Goal: Book appointment/travel/reservation

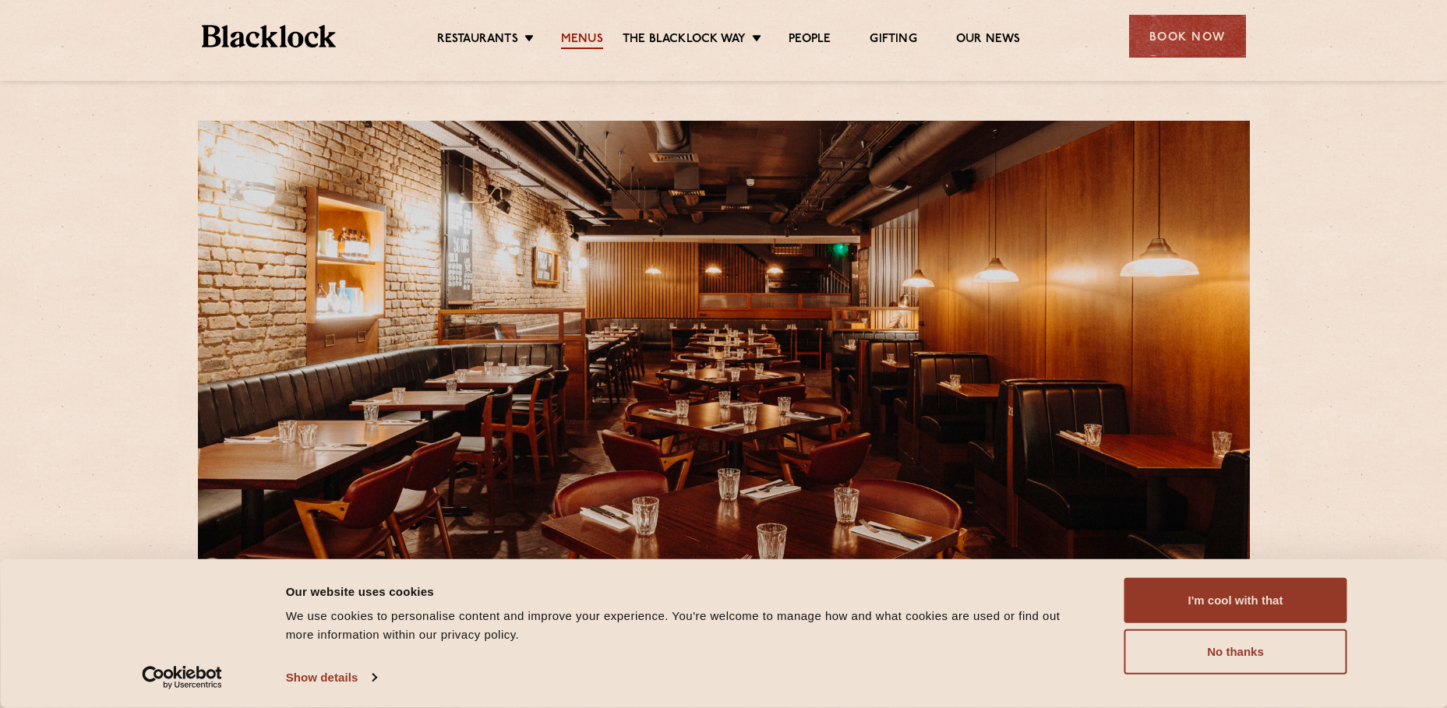
click at [563, 37] on link "Menus" at bounding box center [582, 40] width 42 height 17
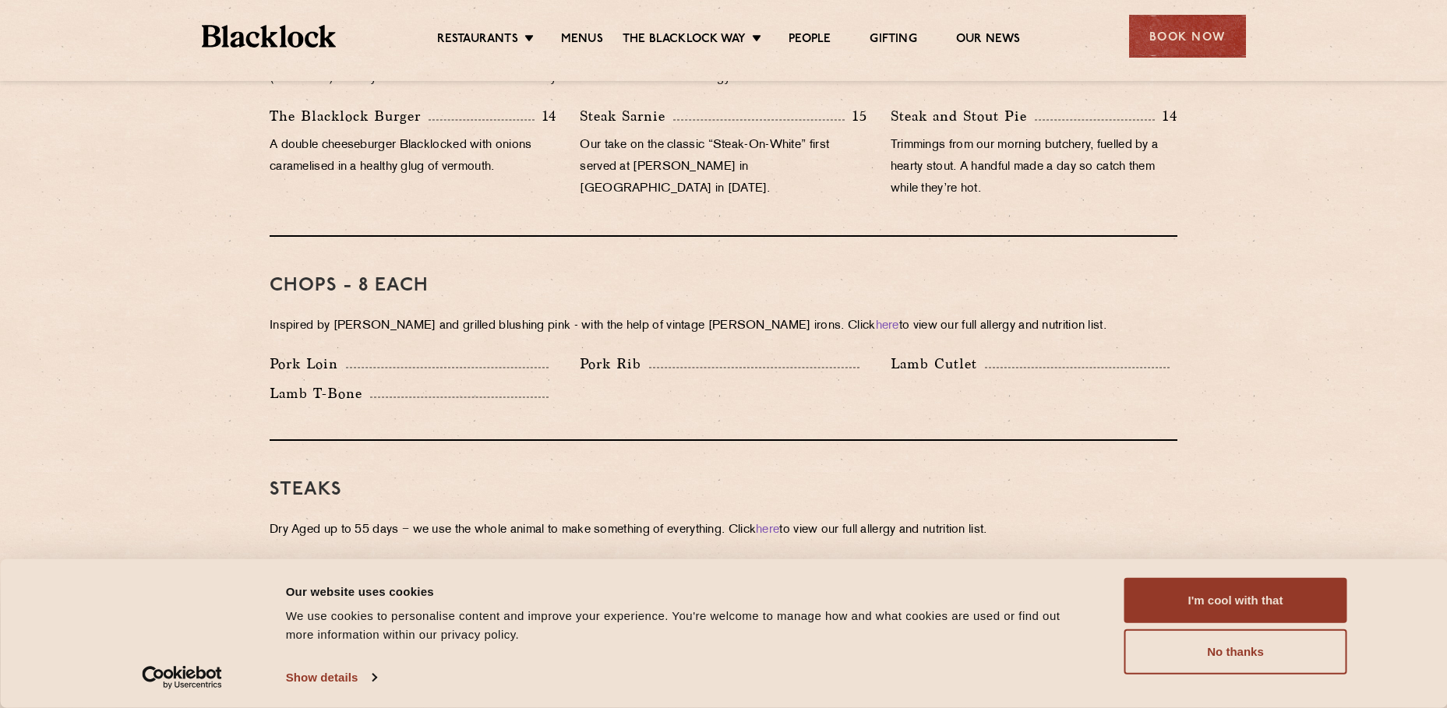
scroll to position [1169, 0]
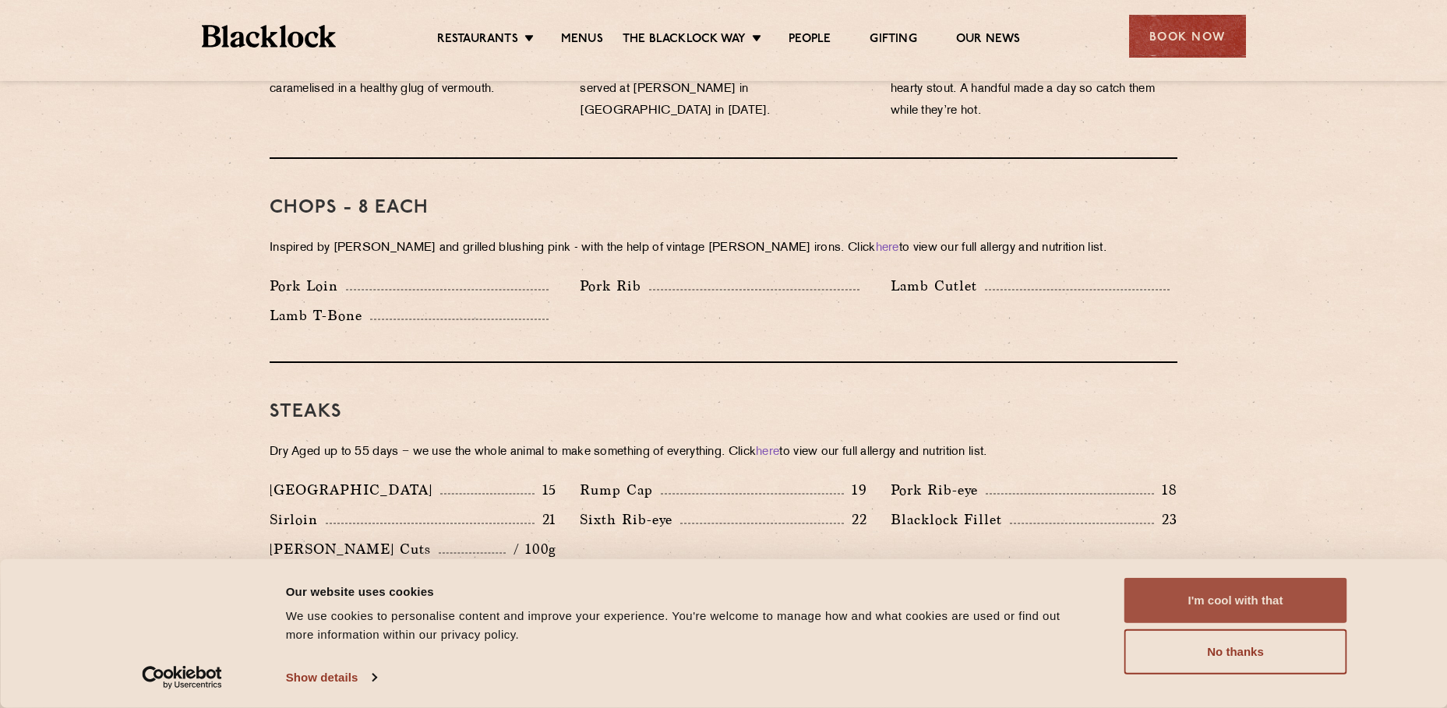
click at [1220, 595] on button "I'm cool with that" at bounding box center [1235, 600] width 223 height 45
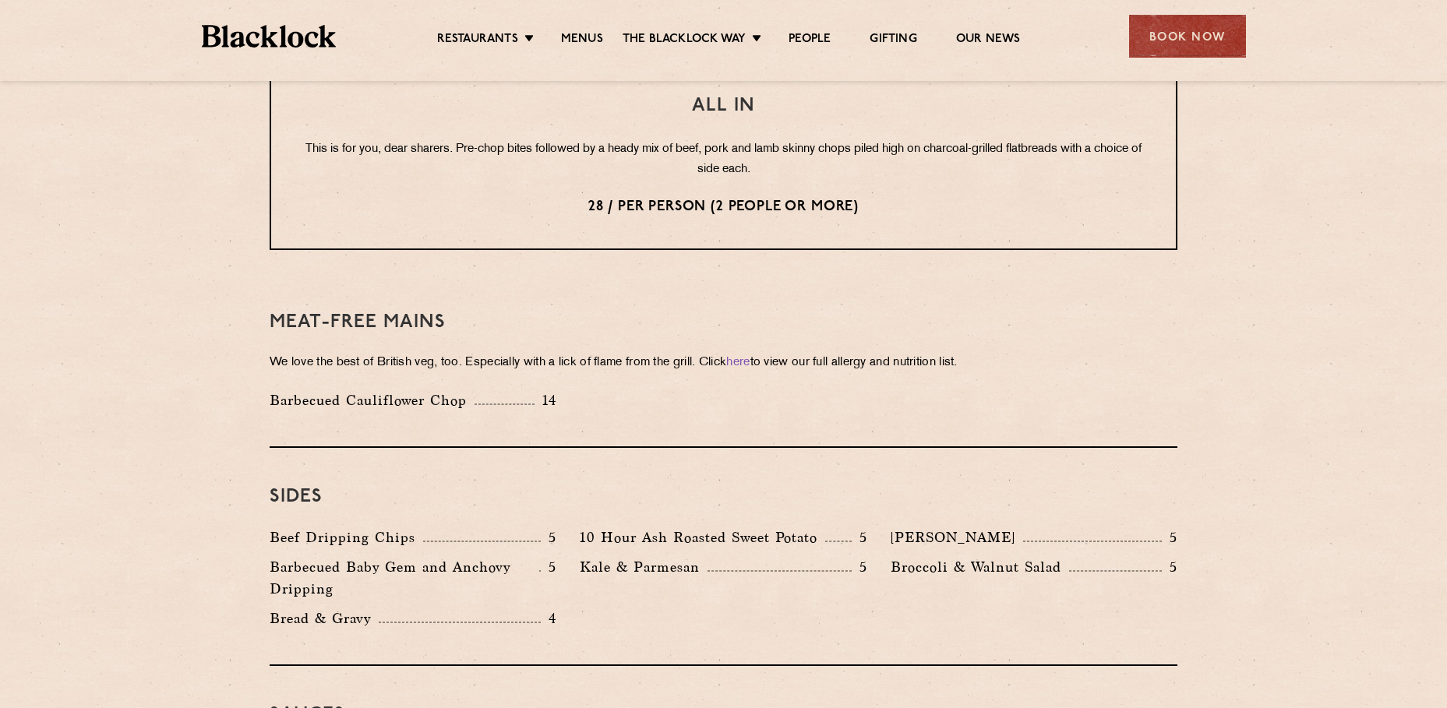
scroll to position [2026, 0]
click at [1140, 46] on div "Book Now" at bounding box center [1187, 36] width 117 height 43
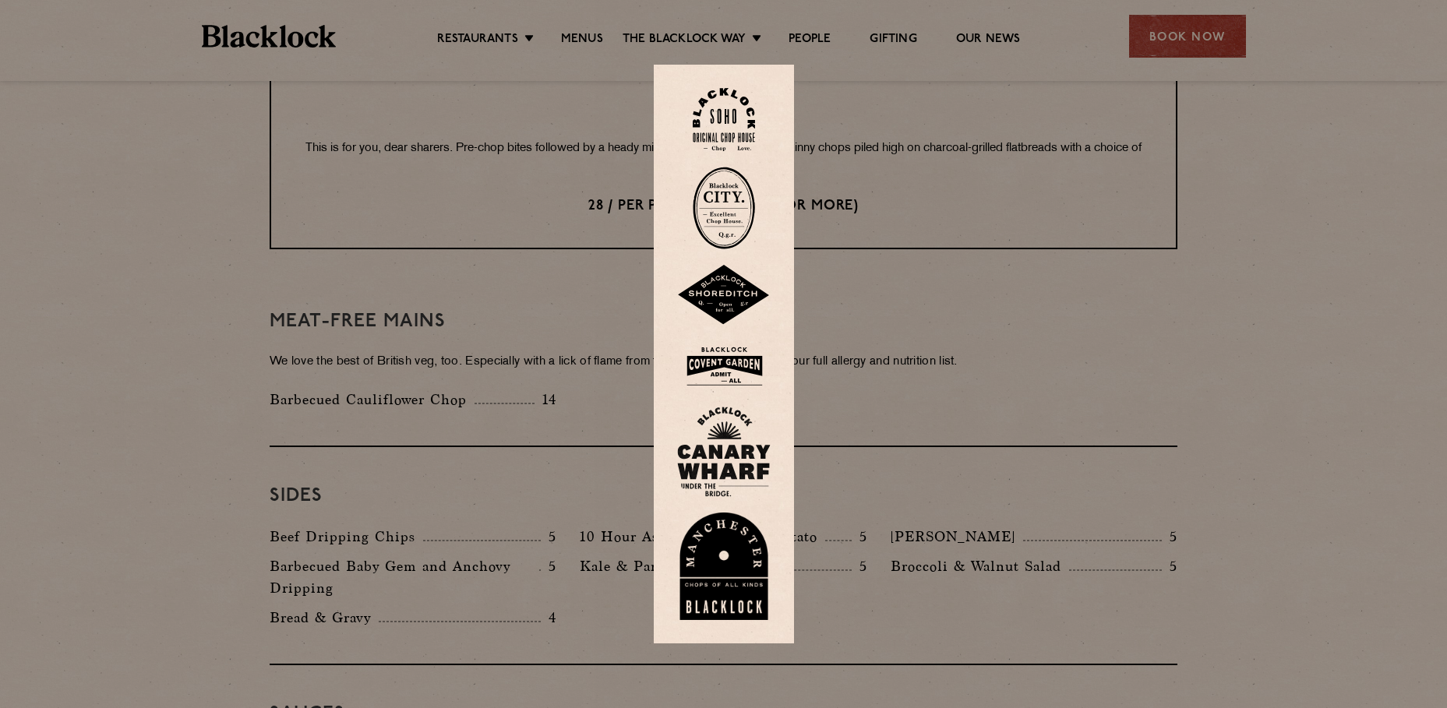
click at [715, 123] on img at bounding box center [724, 119] width 62 height 63
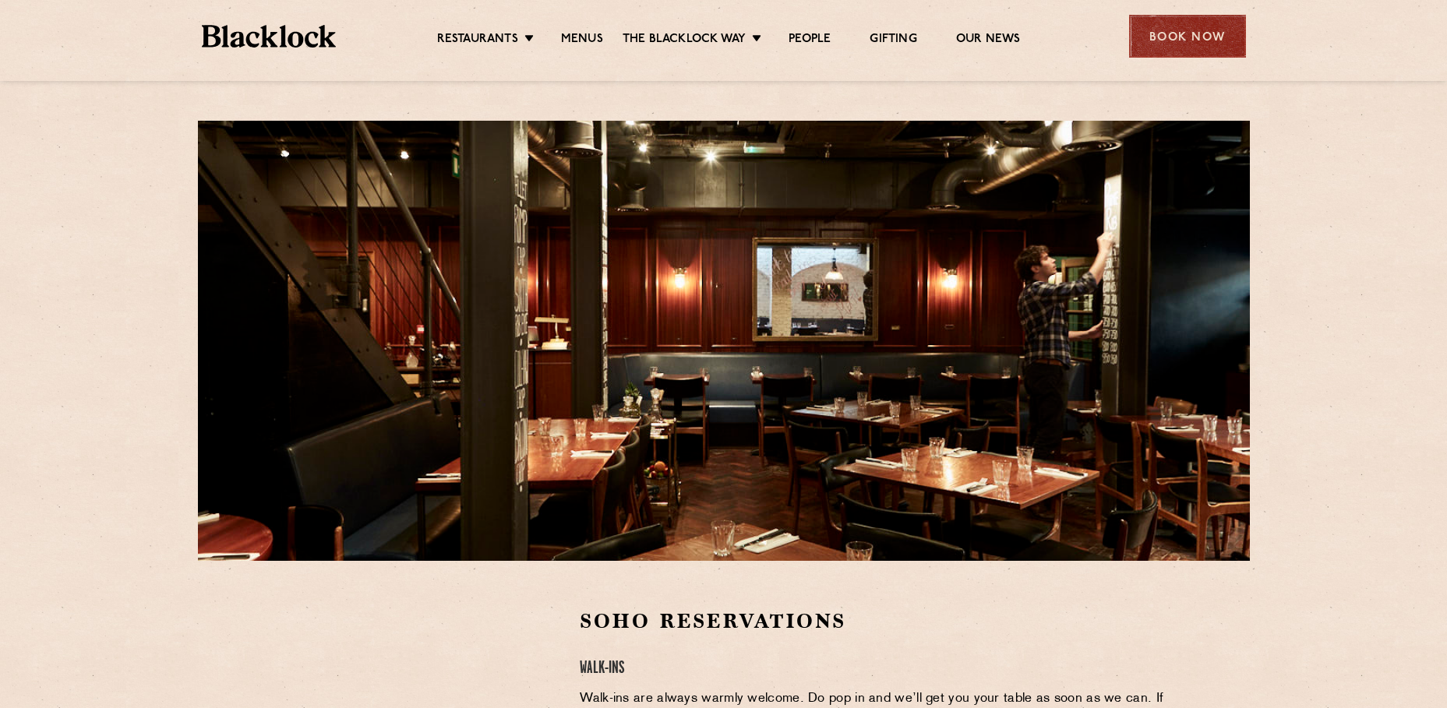
click at [1196, 37] on div "Book Now" at bounding box center [1187, 36] width 117 height 43
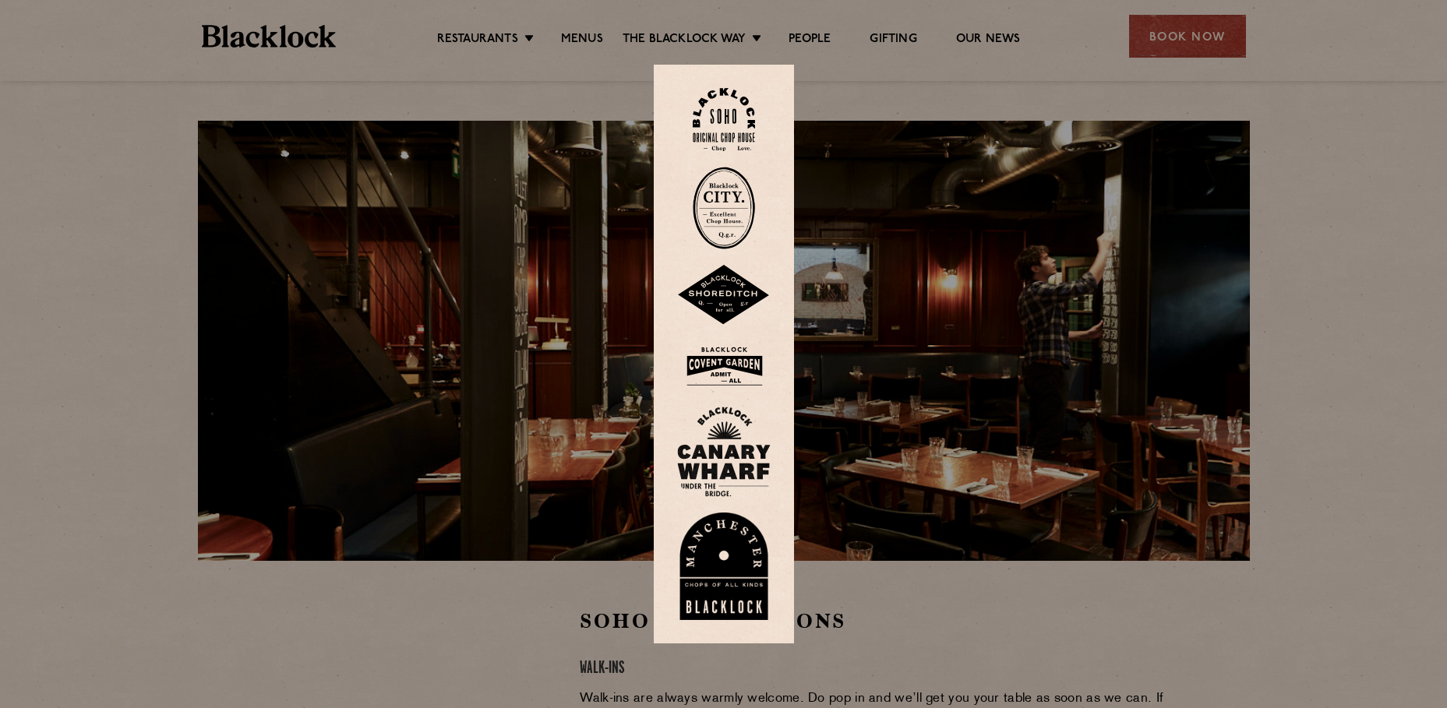
click at [736, 365] on img at bounding box center [724, 366] width 94 height 51
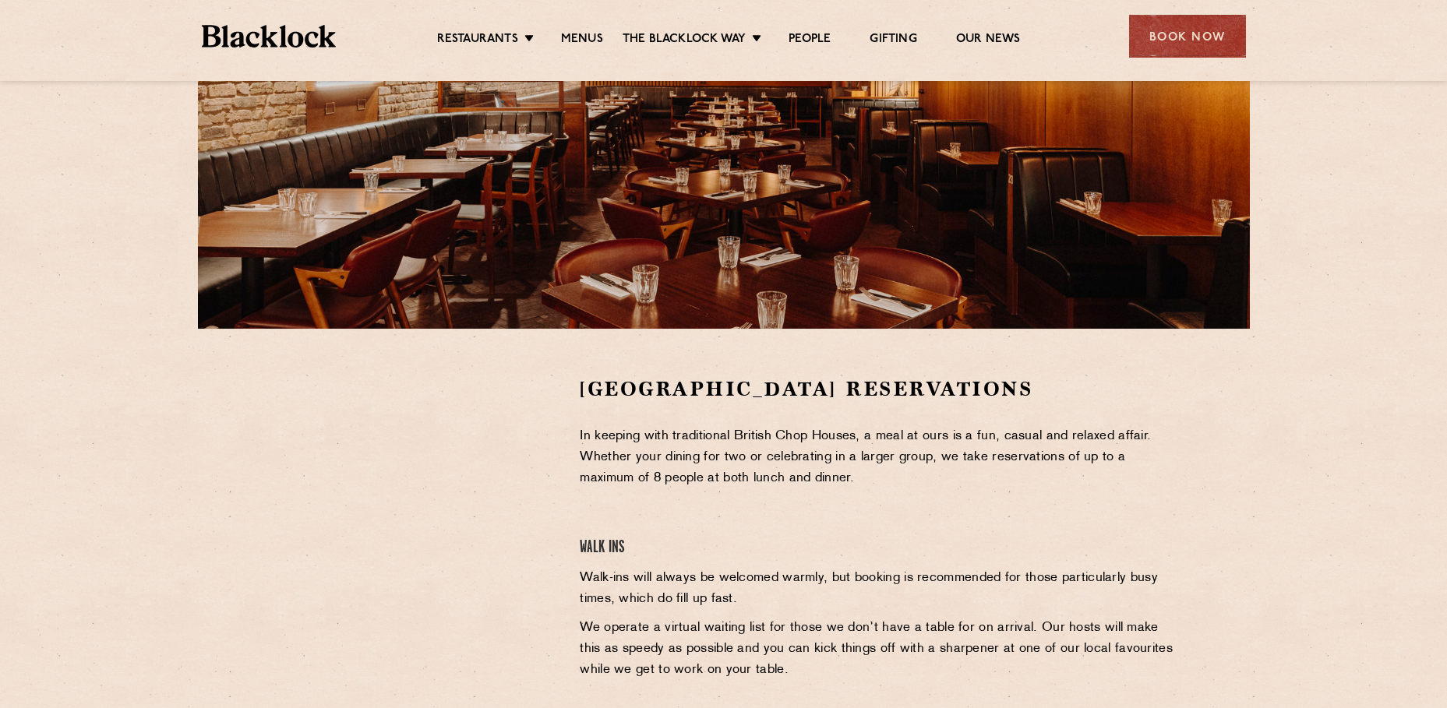
scroll to position [234, 0]
